Goal: Task Accomplishment & Management: Manage account settings

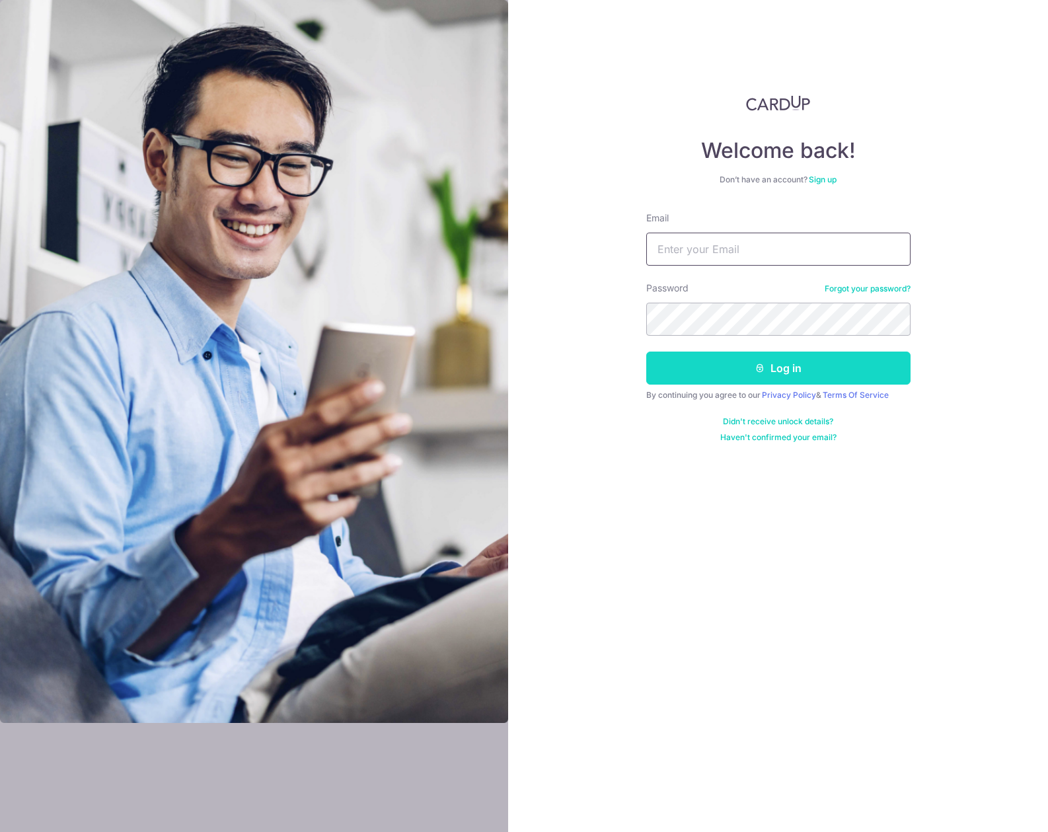
type input "[EMAIL_ADDRESS][DOMAIN_NAME]"
click at [746, 371] on button "Log in" at bounding box center [778, 367] width 264 height 33
